Goal: Task Accomplishment & Management: Manage account settings

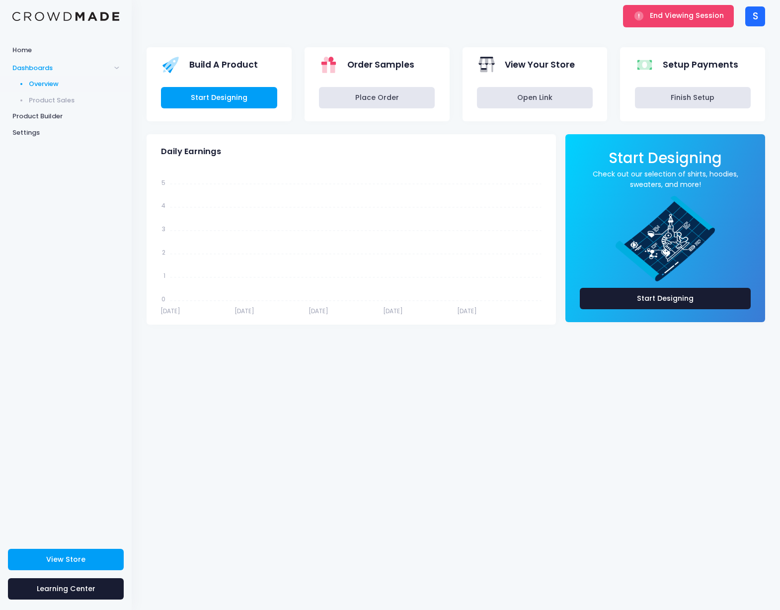
click at [759, 19] on div "S" at bounding box center [755, 16] width 20 height 20
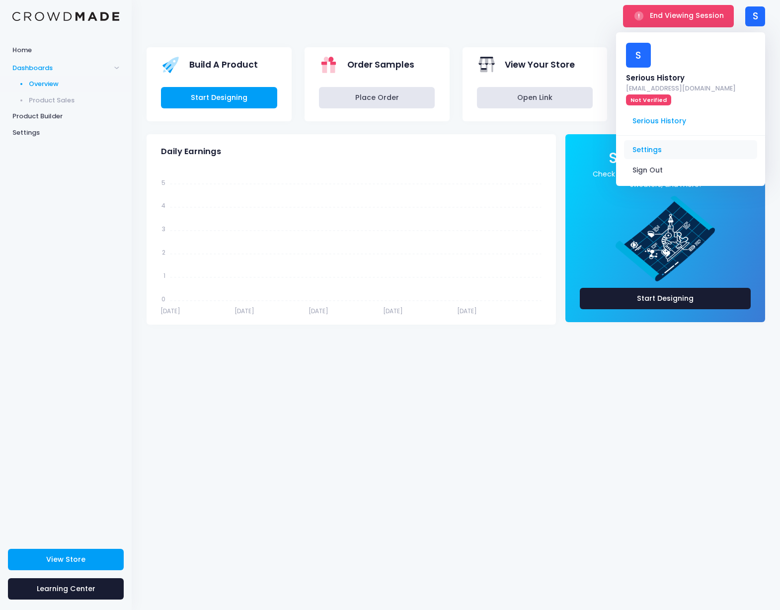
click at [655, 140] on link "Settings" at bounding box center [690, 149] width 133 height 19
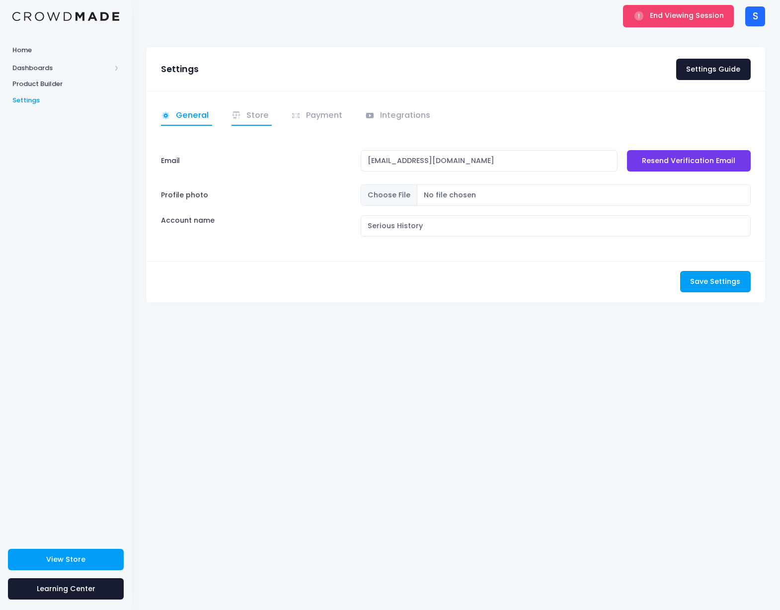
click at [253, 116] on link "Store" at bounding box center [252, 115] width 41 height 19
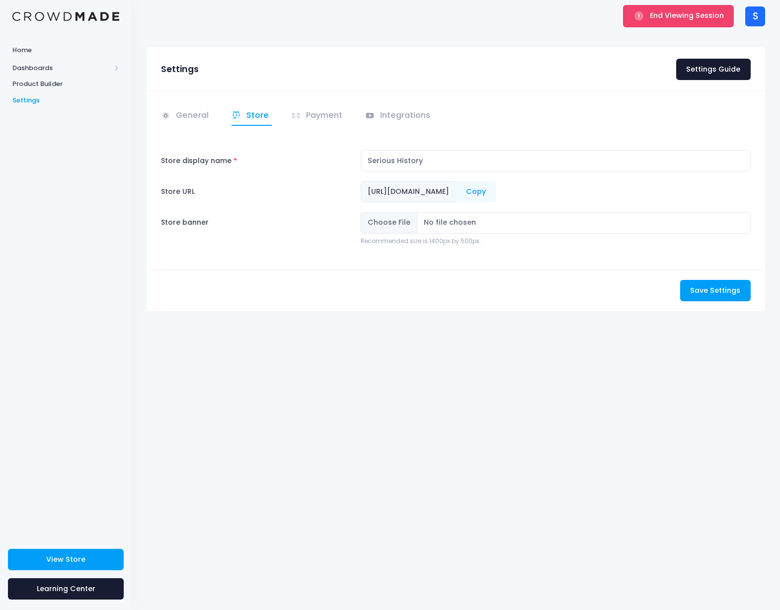
click at [753, 15] on div "S" at bounding box center [755, 16] width 20 height 20
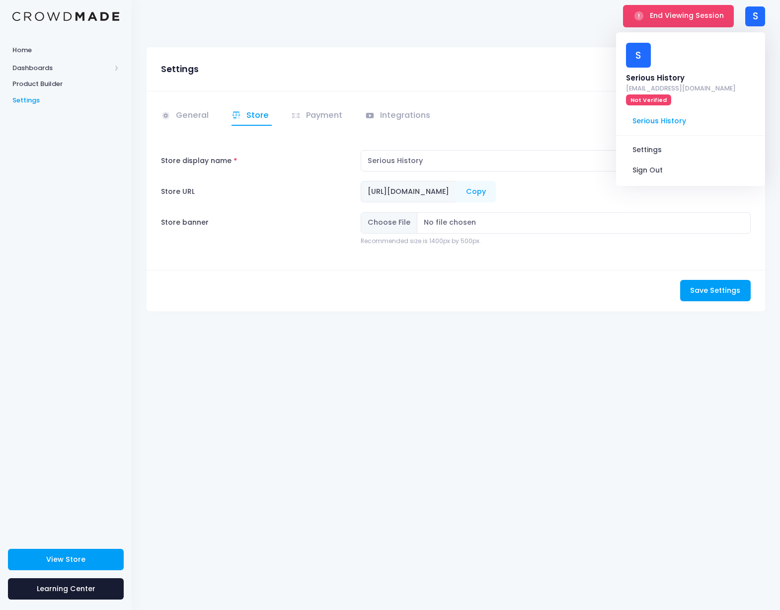
click at [518, 49] on div "Settings Settings Guide" at bounding box center [456, 69] width 619 height 44
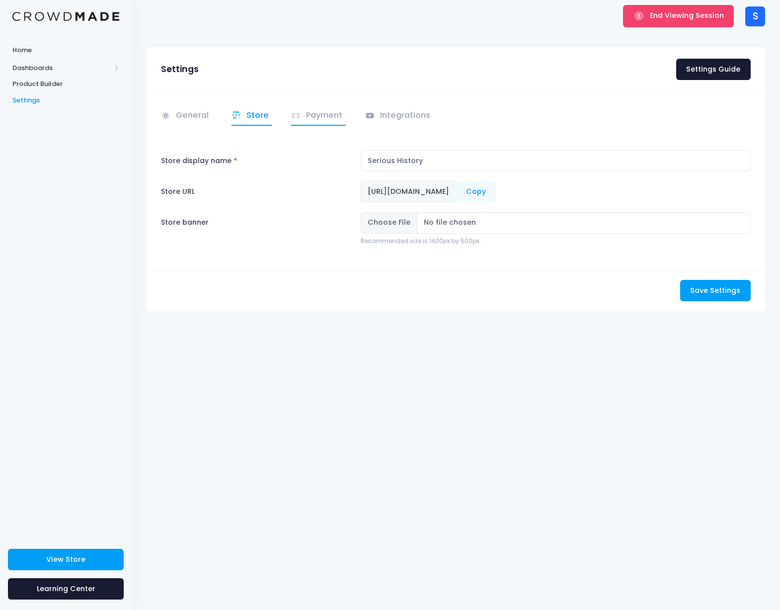
click at [323, 112] on link "Payment" at bounding box center [318, 115] width 55 height 19
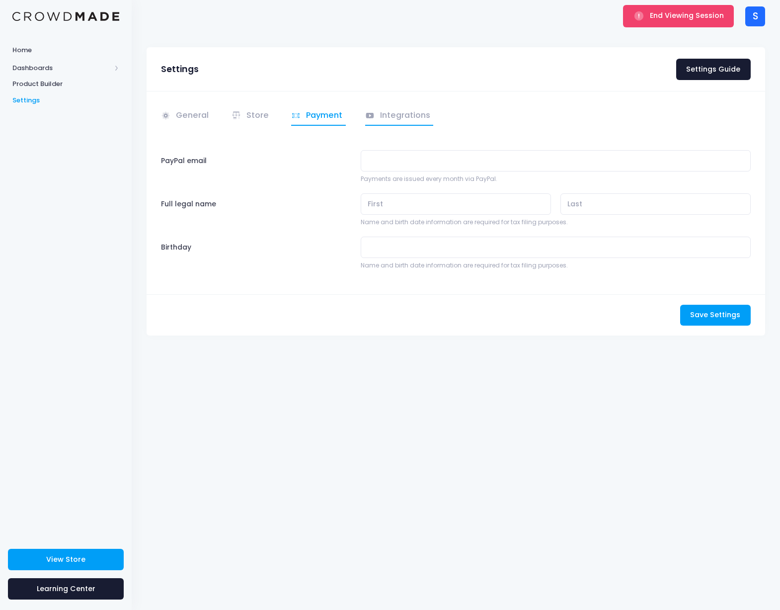
click at [377, 111] on link "Integrations" at bounding box center [399, 115] width 69 height 19
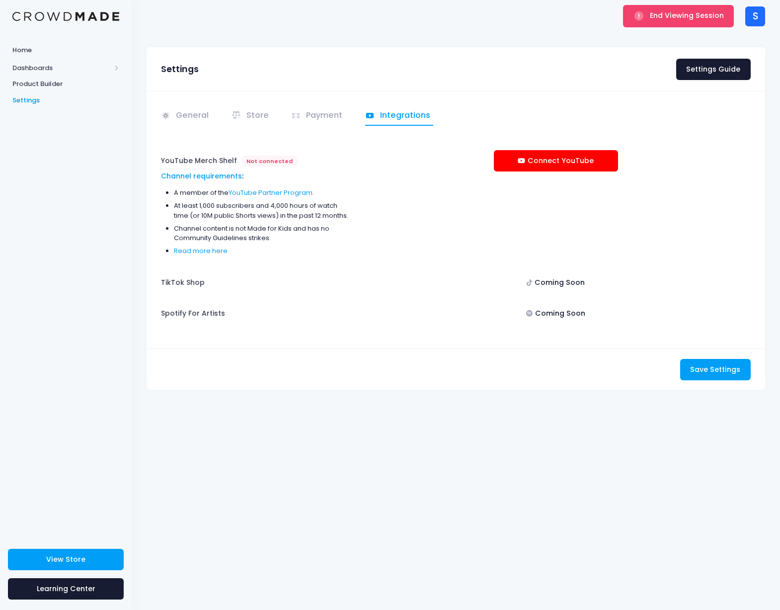
click at [536, 19] on div "End Viewing Session S S Serious History [EMAIL_ADDRESS][DOMAIN_NAME] Not Verifi…" at bounding box center [456, 16] width 619 height 32
click at [689, 18] on span "End Viewing Session" at bounding box center [687, 15] width 74 height 10
